Goal: Information Seeking & Learning: Check status

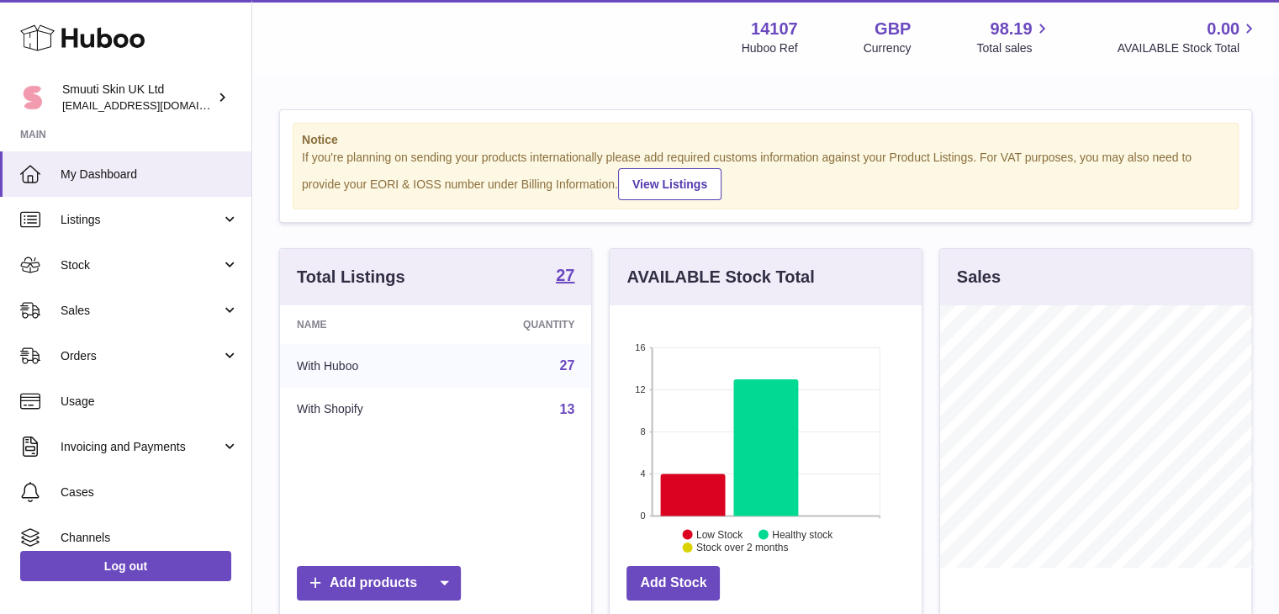
scroll to position [262, 315]
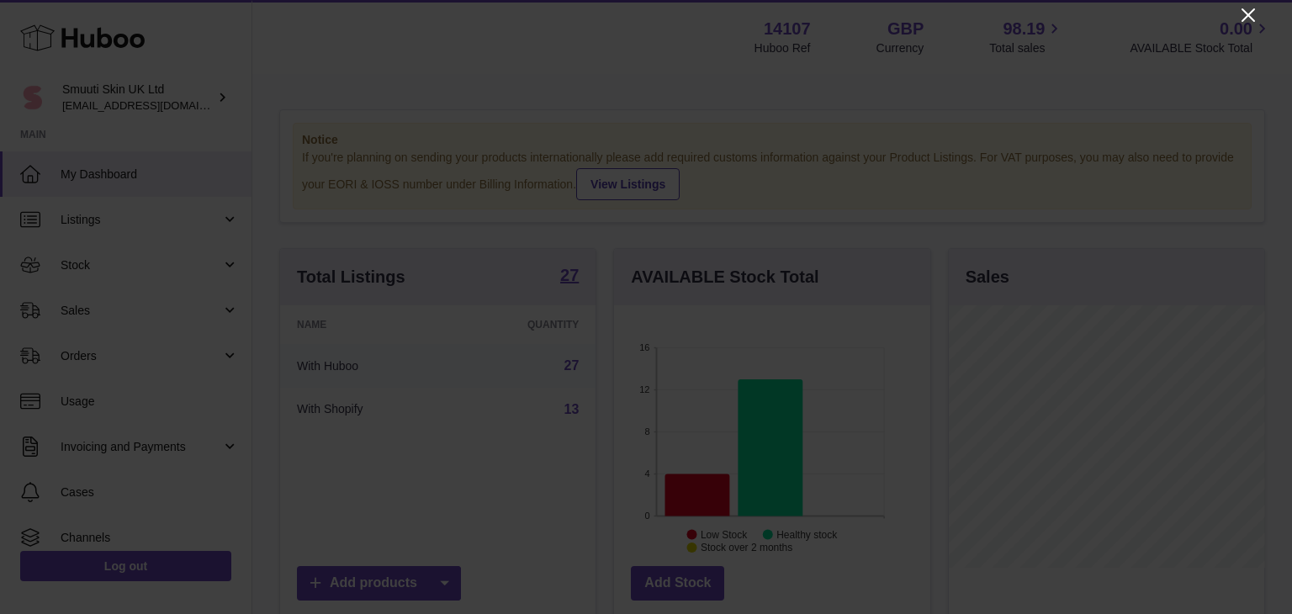
click at [1248, 8] on icon "Close" at bounding box center [1248, 15] width 20 height 20
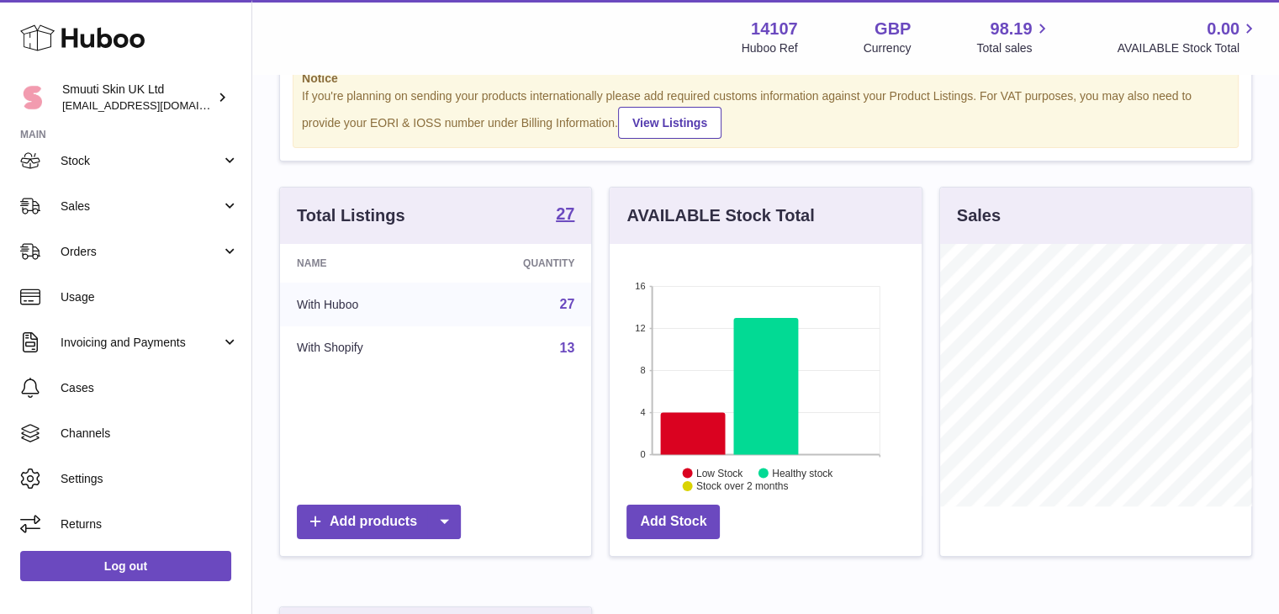
scroll to position [0, 0]
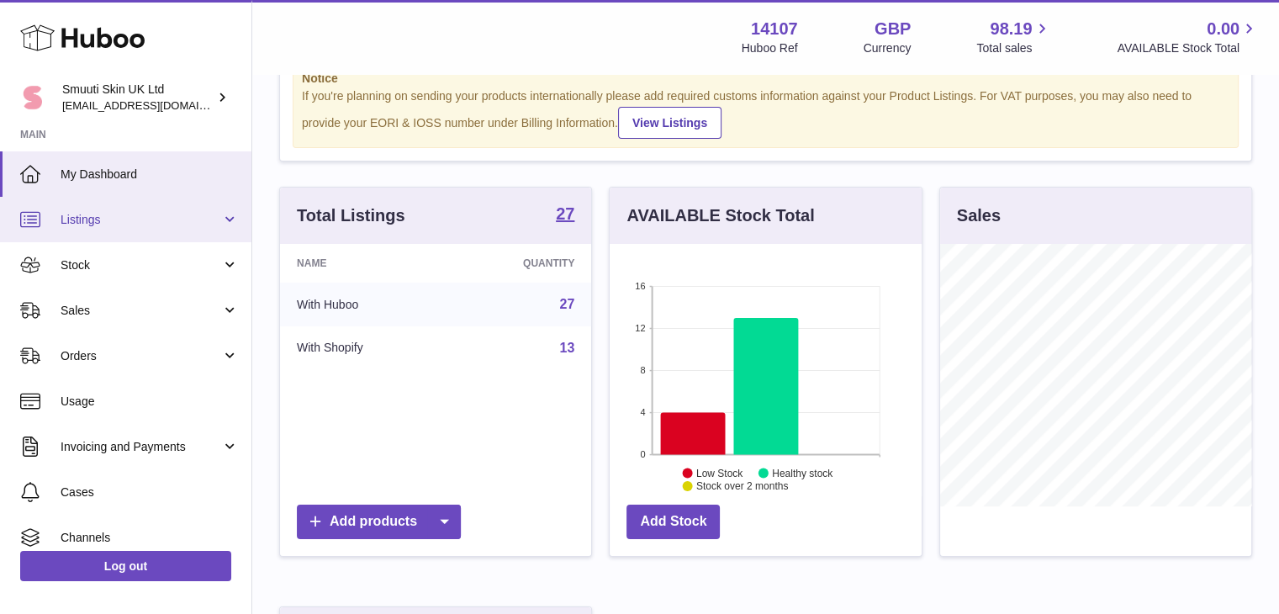
click at [225, 209] on link "Listings" at bounding box center [125, 219] width 251 height 45
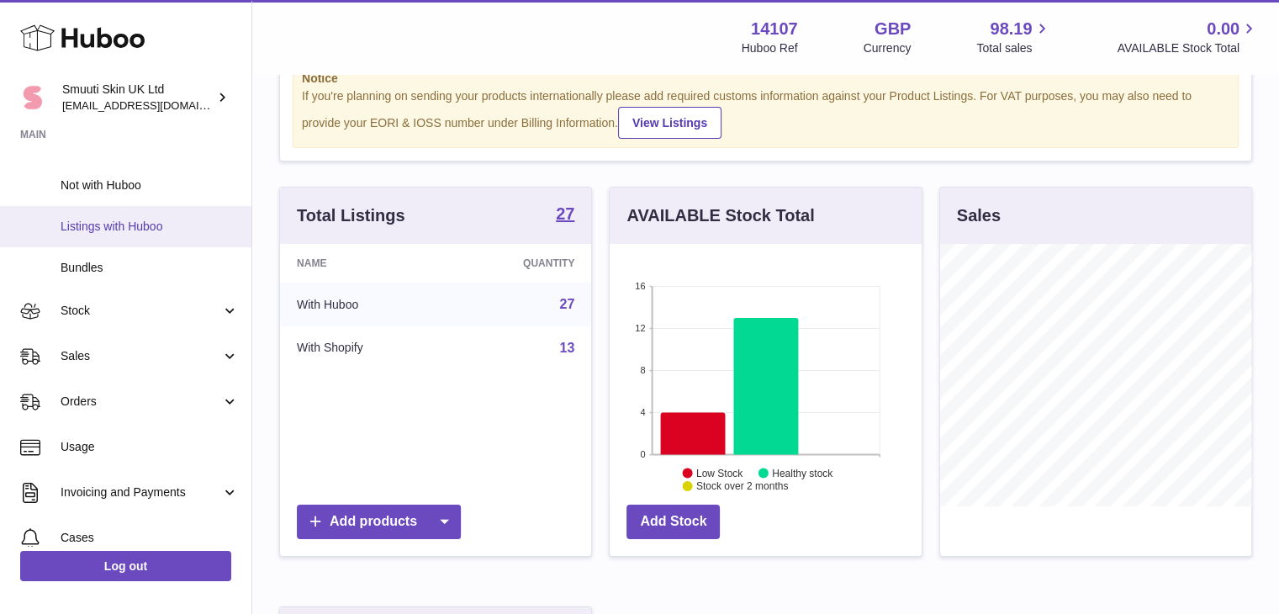
scroll to position [80, 0]
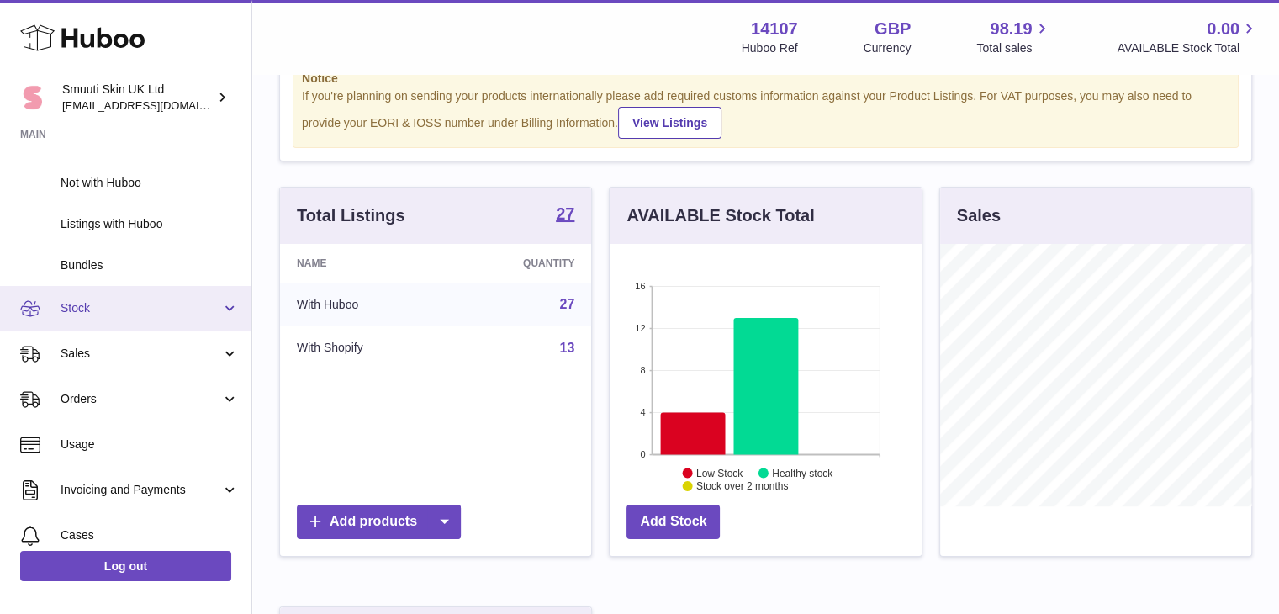
click at [220, 304] on link "Stock" at bounding box center [125, 308] width 251 height 45
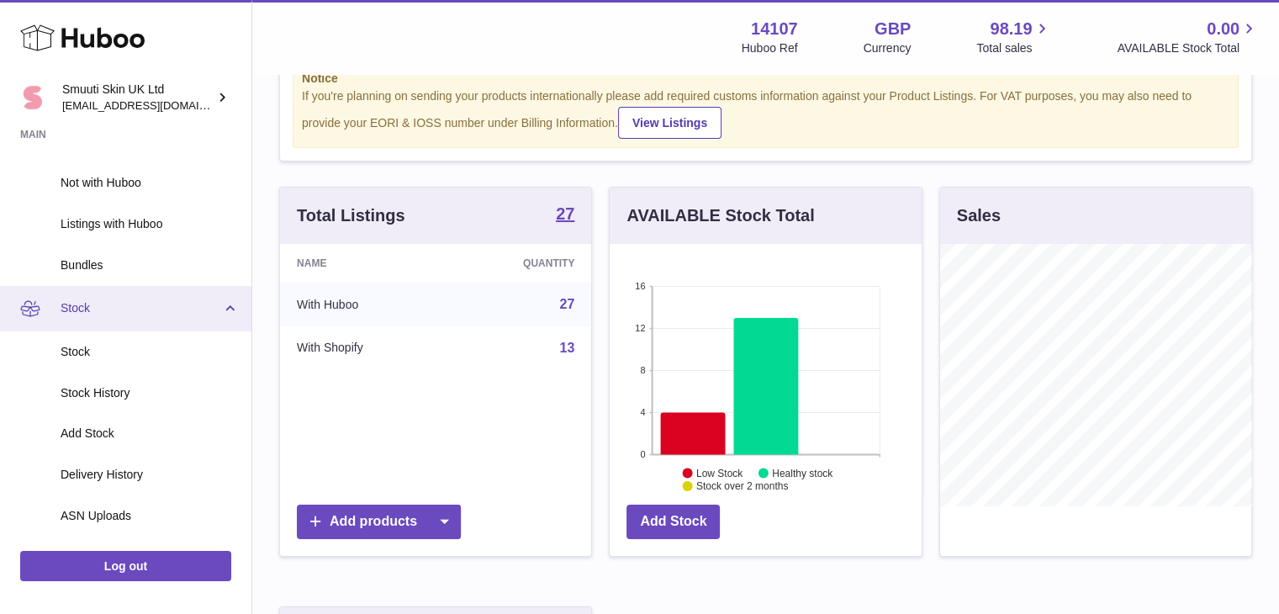
click at [220, 304] on link "Stock" at bounding box center [125, 308] width 251 height 45
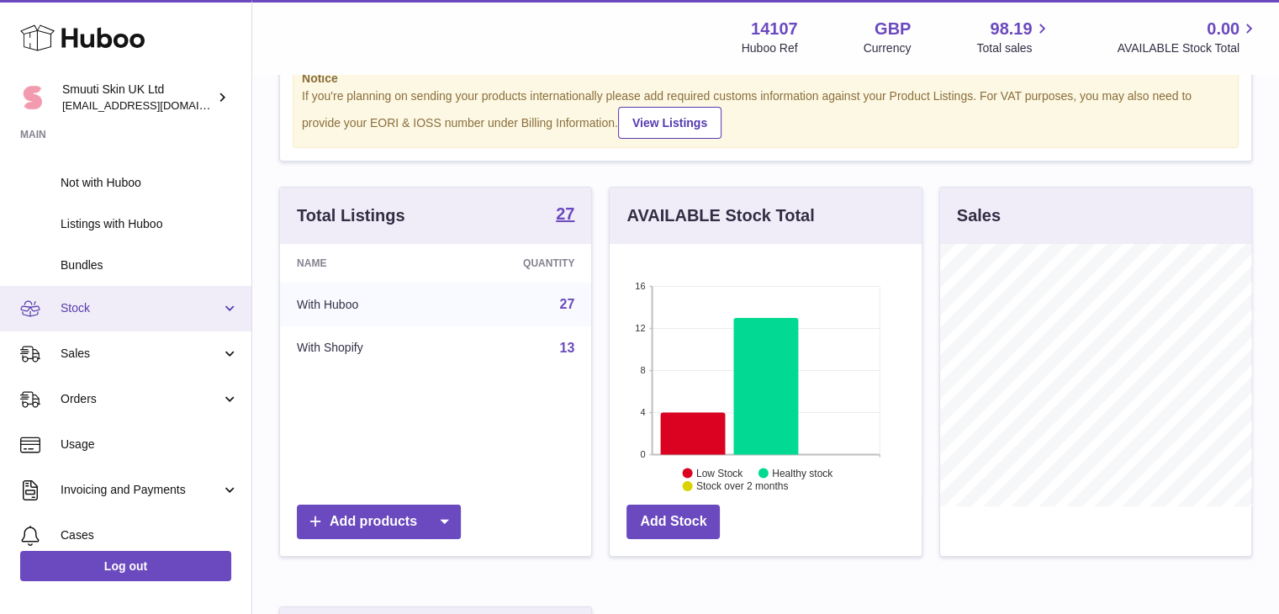
scroll to position [0, 0]
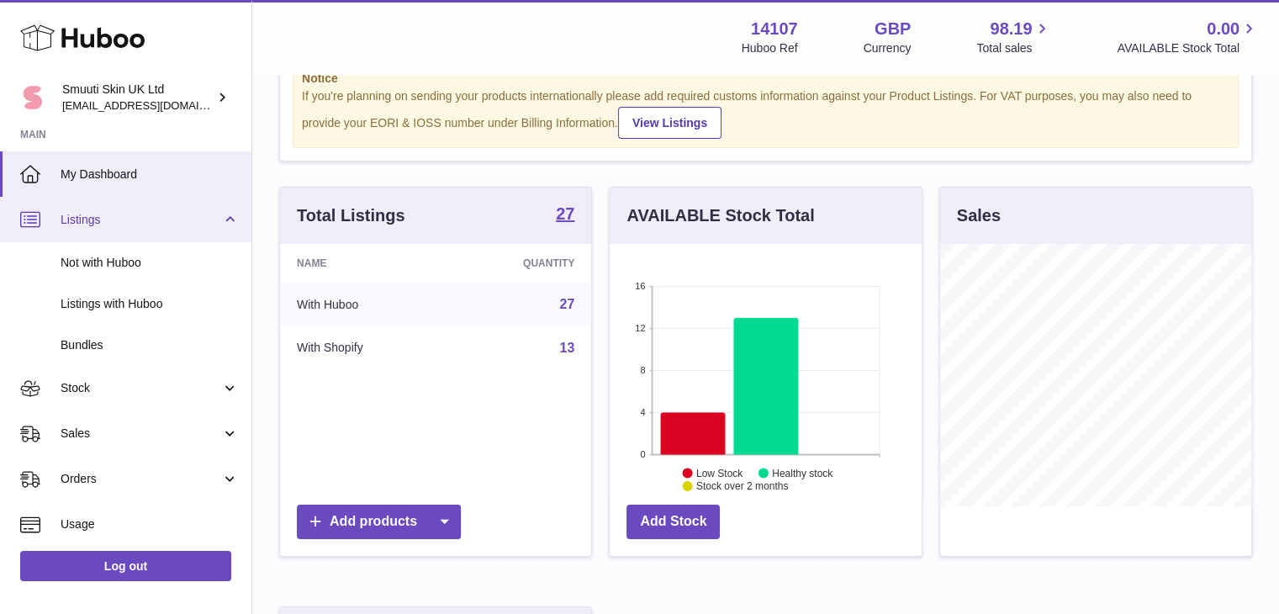
click at [229, 217] on link "Listings" at bounding box center [125, 219] width 251 height 45
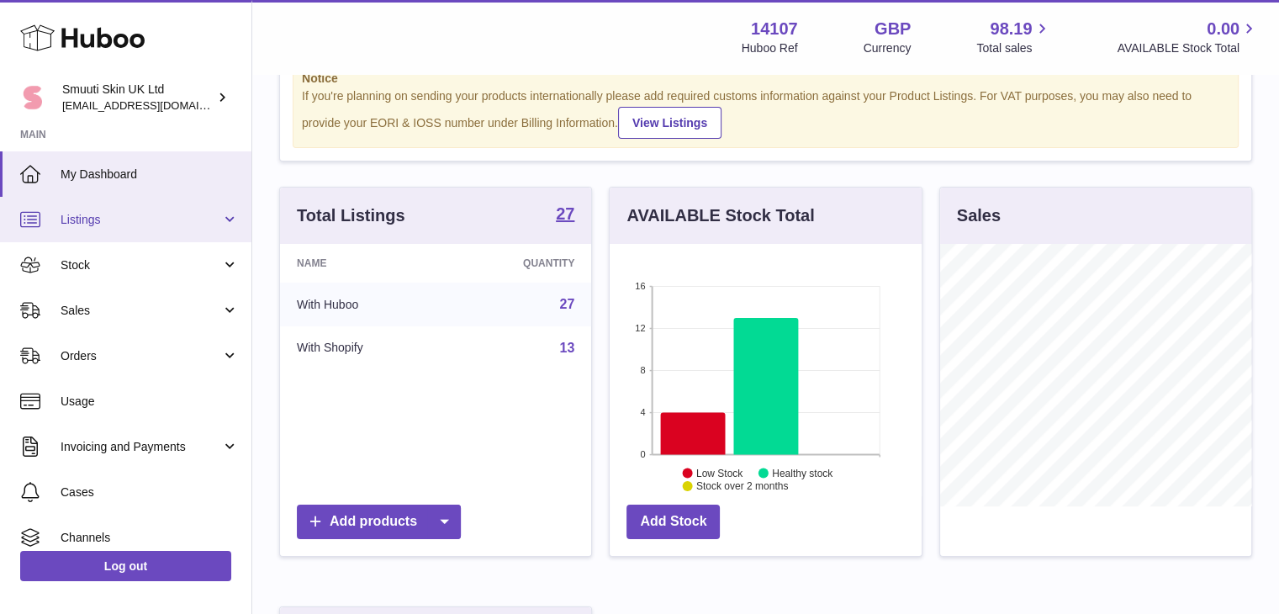
click at [229, 217] on link "Listings" at bounding box center [125, 219] width 251 height 45
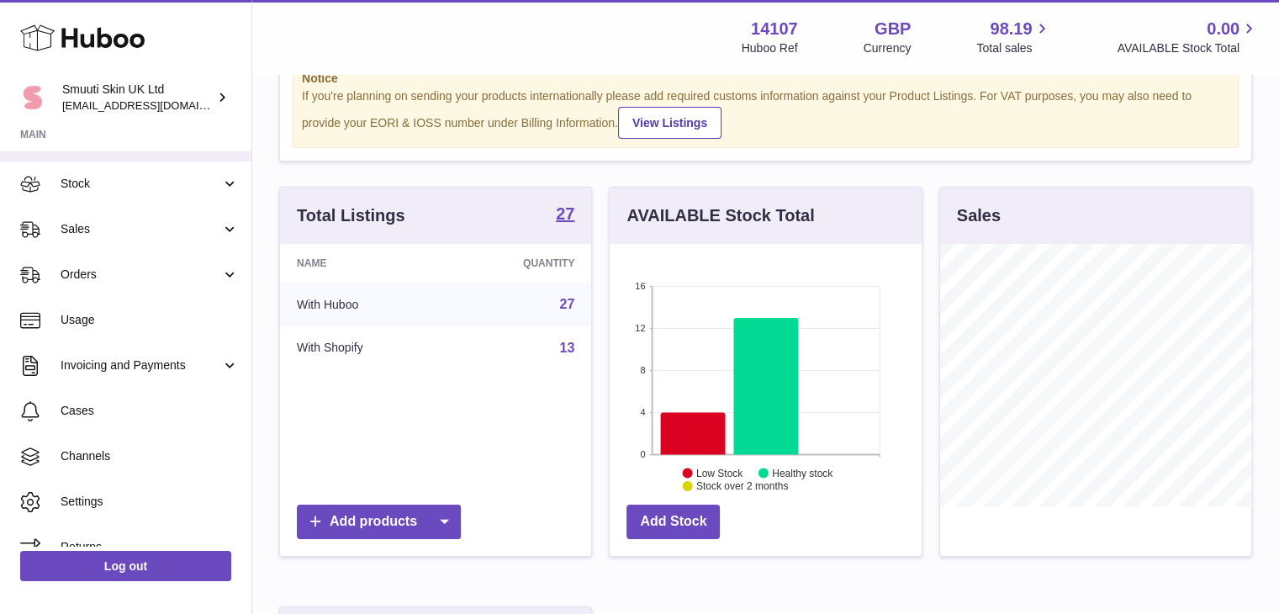
scroll to position [228, 0]
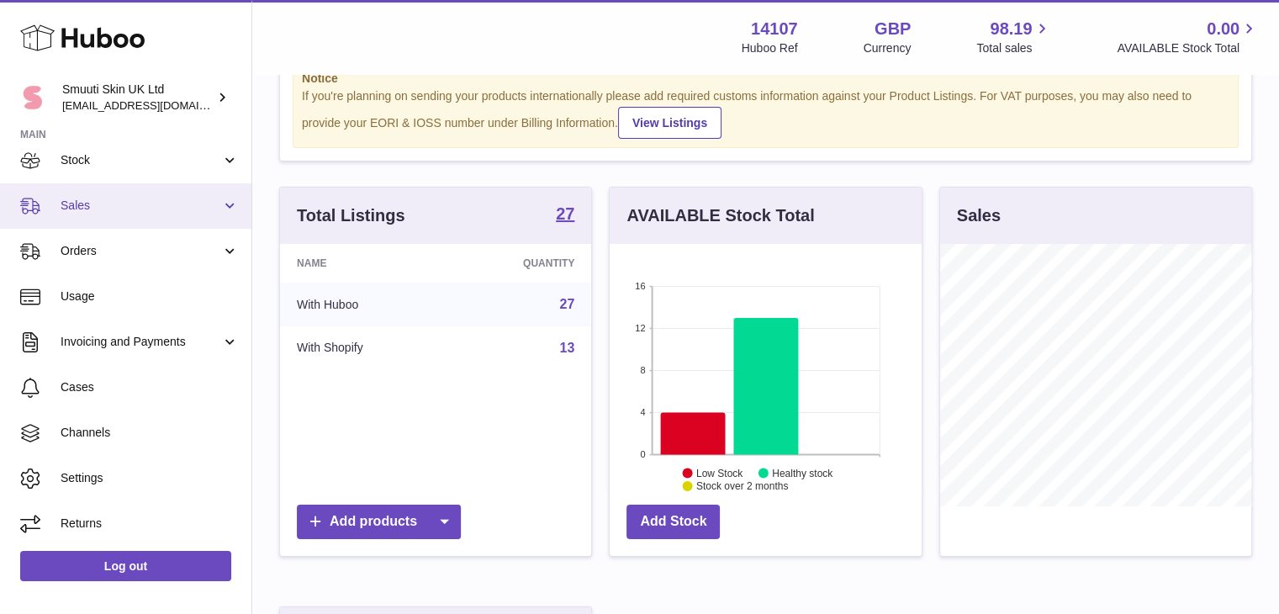
click at [223, 206] on link "Sales" at bounding box center [125, 205] width 251 height 45
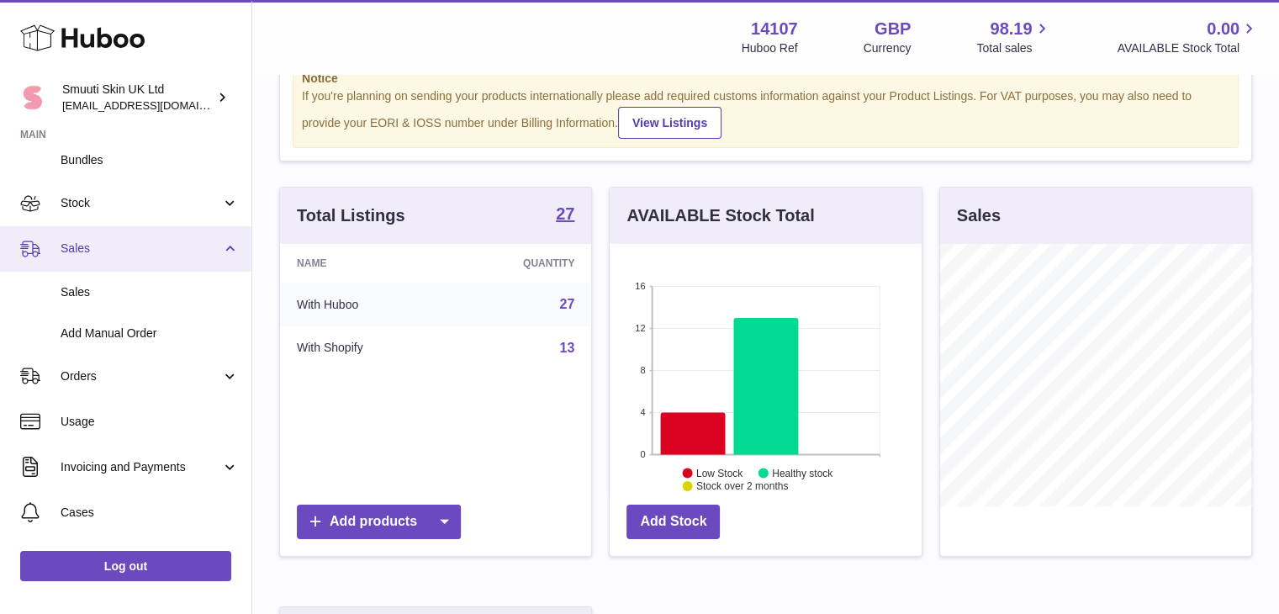
scroll to position [184, 0]
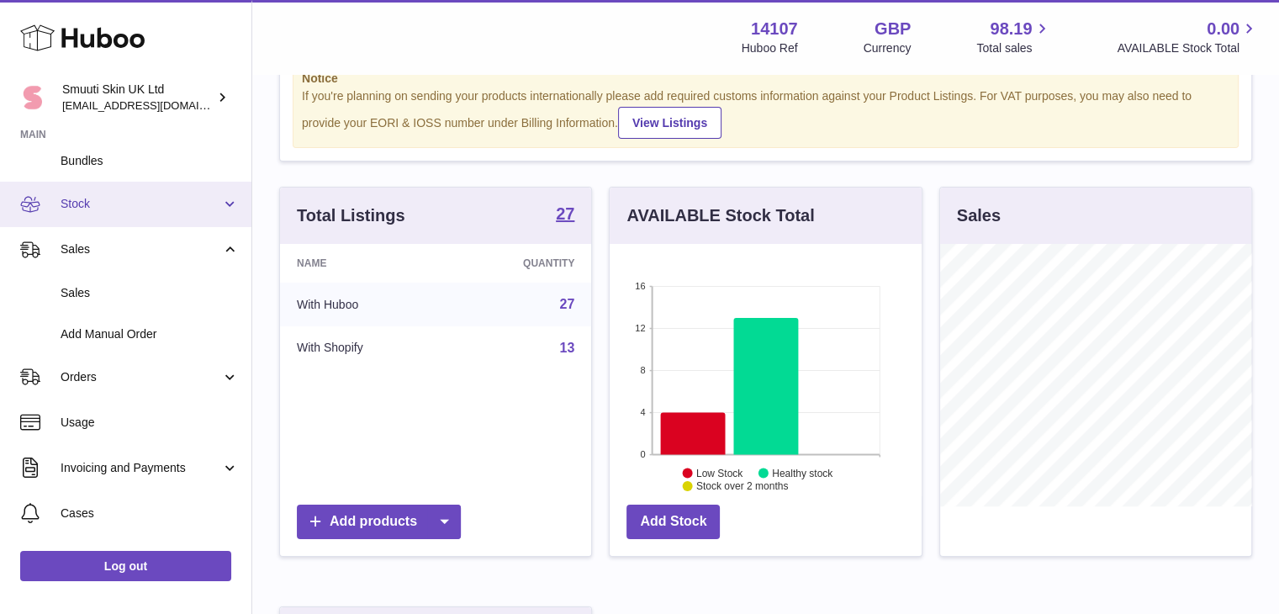
click at [218, 203] on link "Stock" at bounding box center [125, 204] width 251 height 45
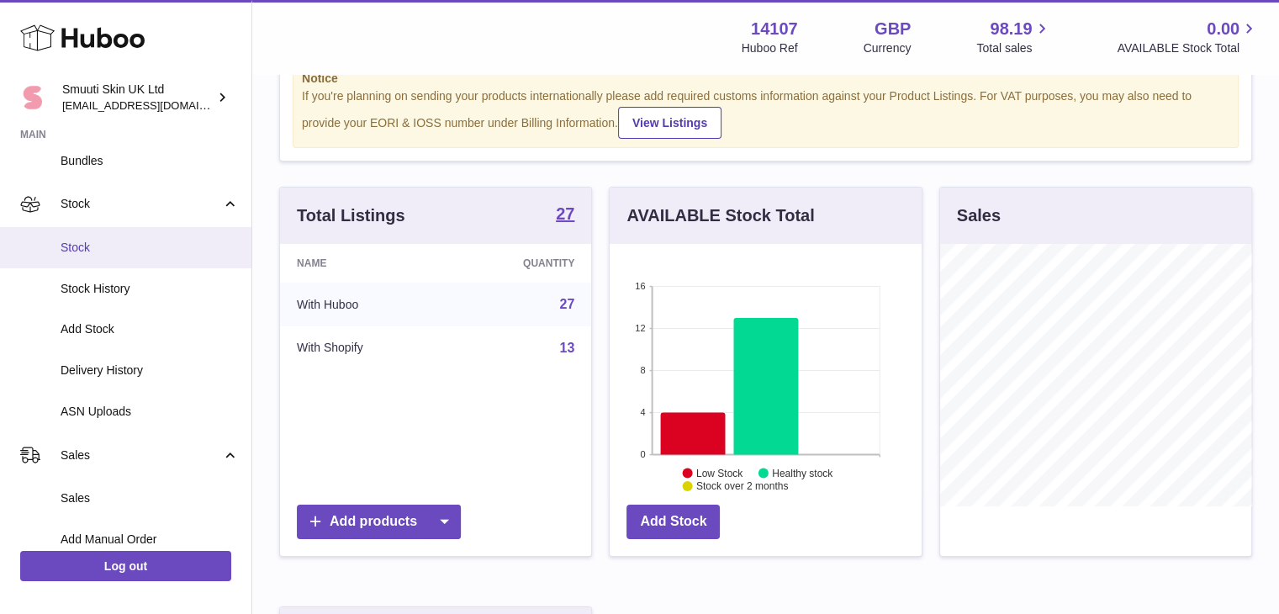
click at [65, 253] on span "Stock" at bounding box center [150, 248] width 178 height 16
click at [85, 244] on span "Stock" at bounding box center [150, 248] width 178 height 16
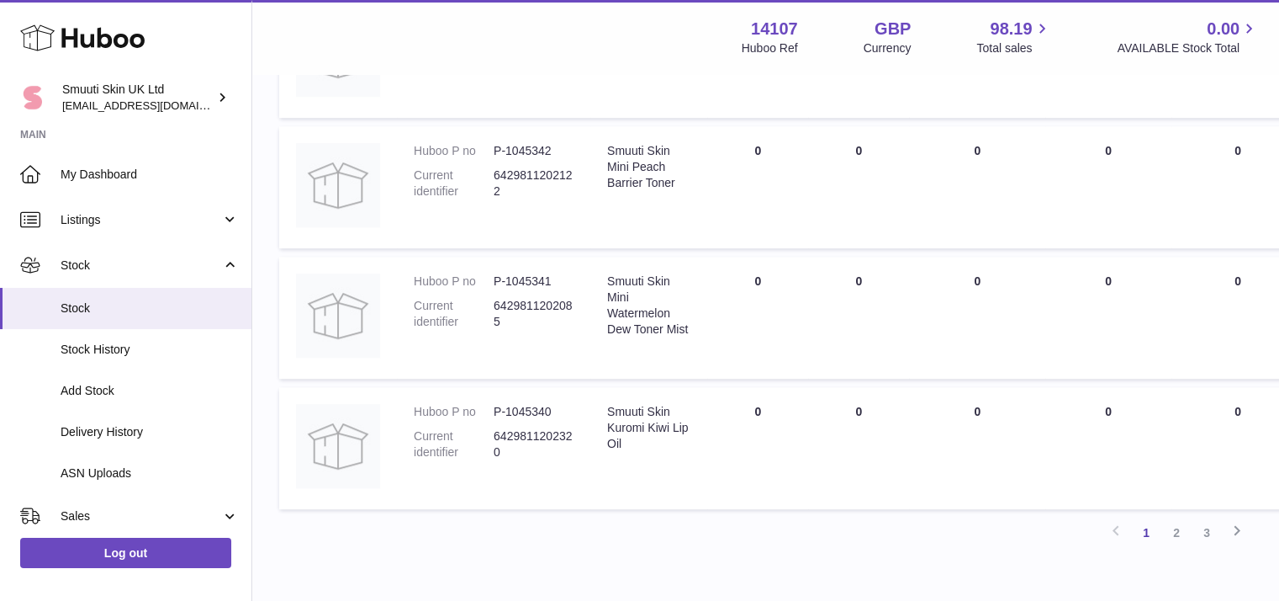
scroll to position [1147, 0]
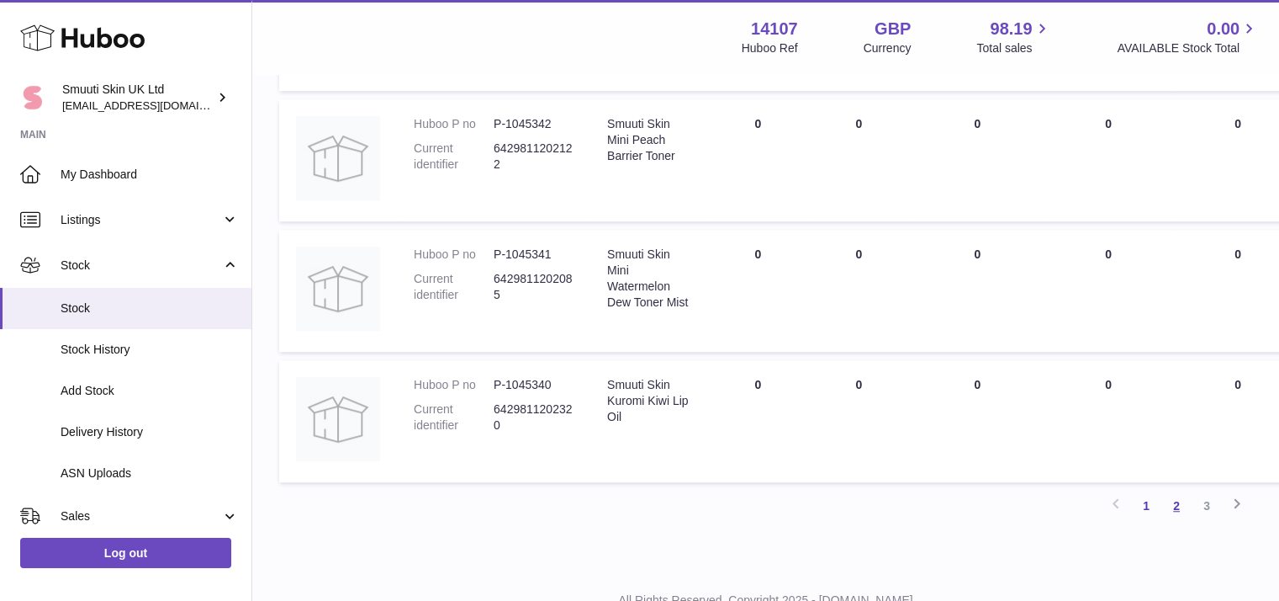
click at [1174, 508] on link "2" at bounding box center [1177, 505] width 30 height 30
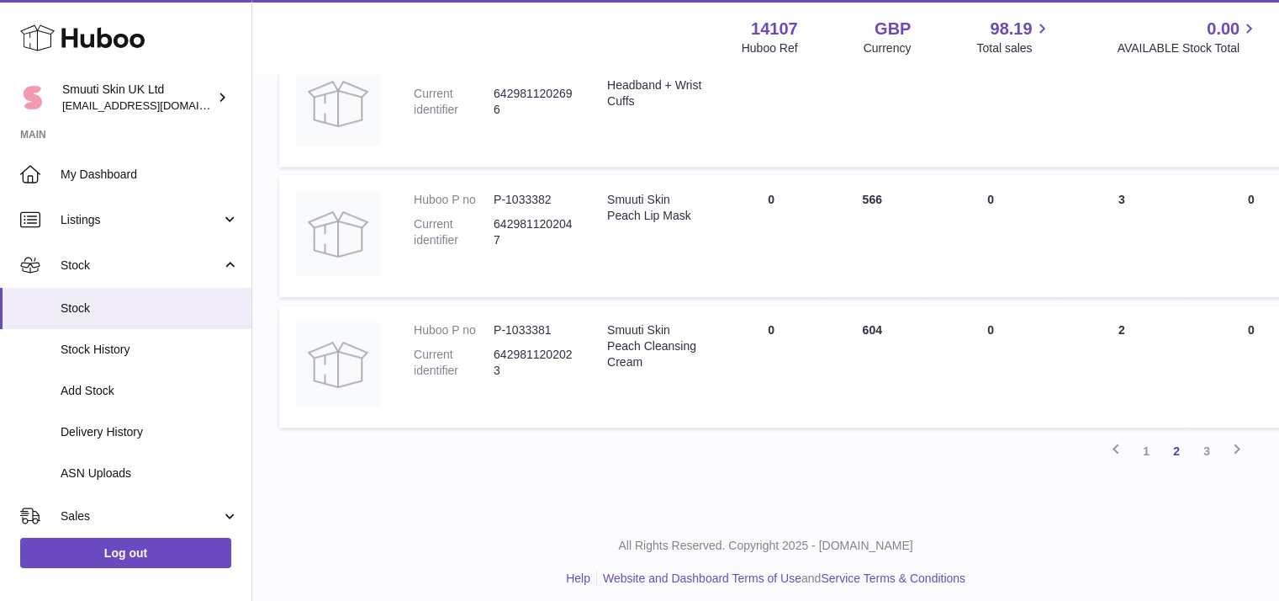
scroll to position [1211, 0]
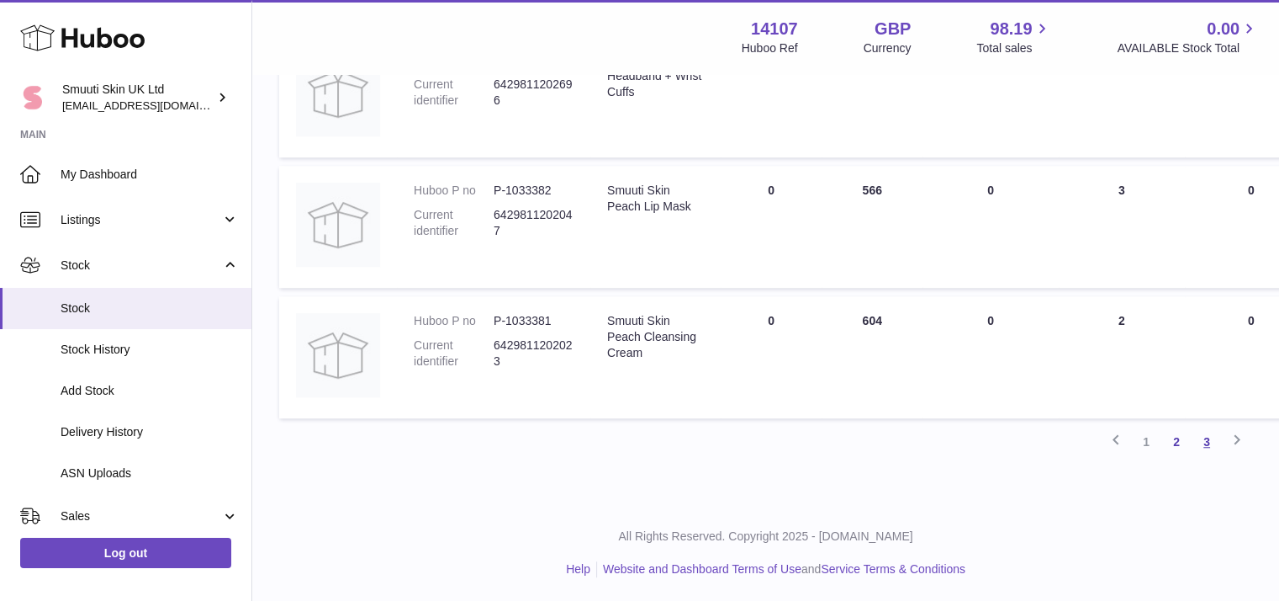
click at [1197, 443] on link "3" at bounding box center [1207, 441] width 30 height 30
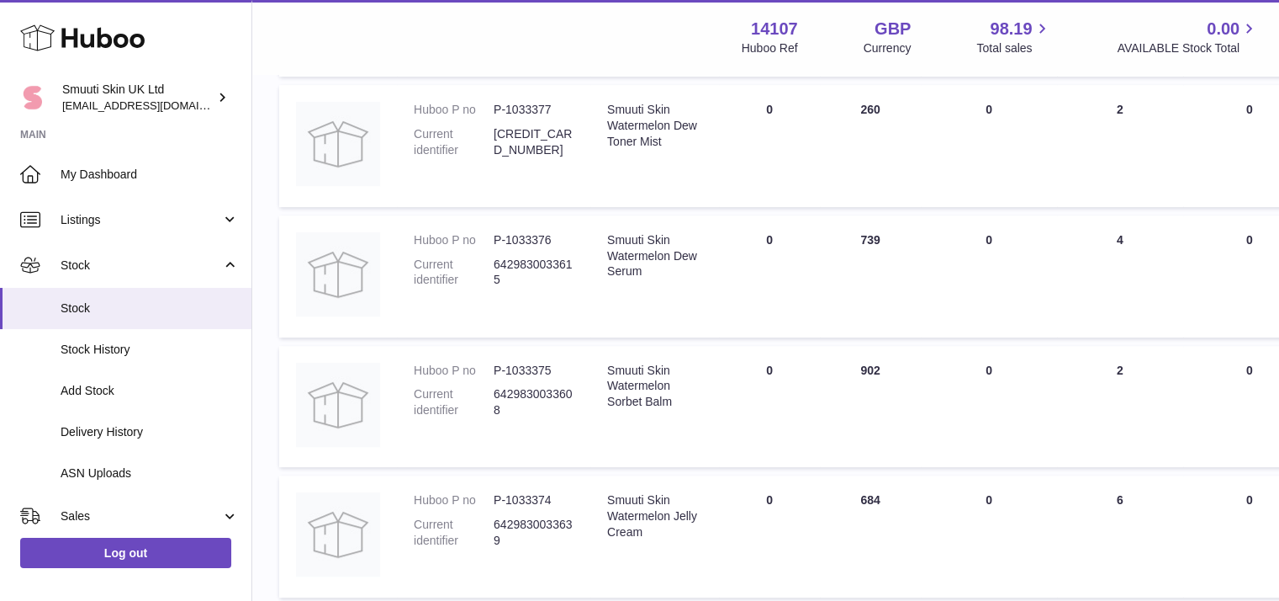
scroll to position [821, 0]
